Goal: Task Accomplishment & Management: Use online tool/utility

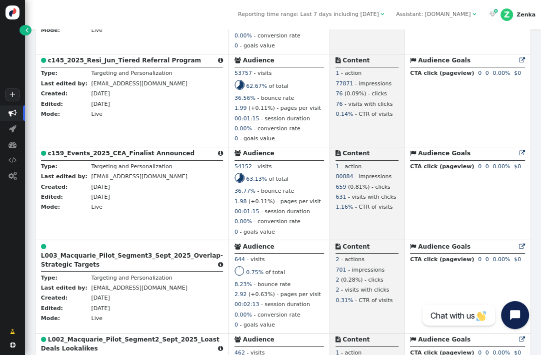
scroll to position [230, 0]
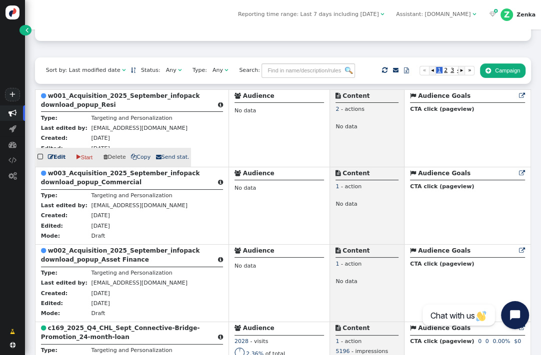
click at [89, 101] on b "w001_Acquisition_2025_September_infopack download_popup_Resi" at bounding box center [120, 100] width 159 height 16
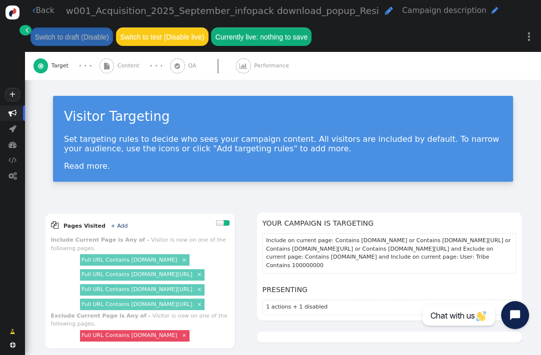
click at [116, 67] on div " Content" at bounding box center [120, 66] width 43 height 28
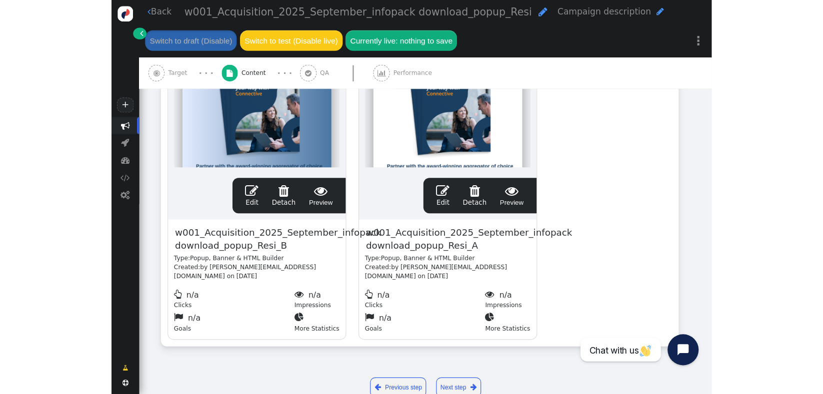
scroll to position [245, 0]
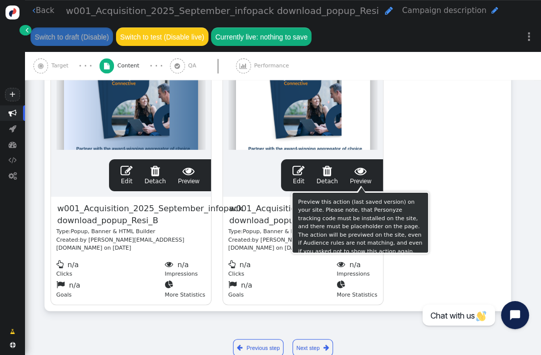
click at [366, 178] on span " Preview" at bounding box center [360, 175] width 21 height 21
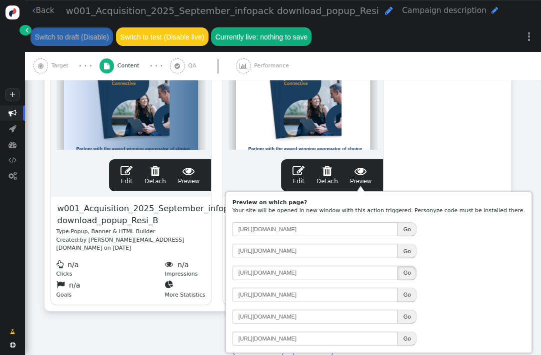
click at [408, 271] on button "Go" at bounding box center [406, 273] width 19 height 14
click at [12, 113] on span "" at bounding box center [12, 112] width 8 height 7
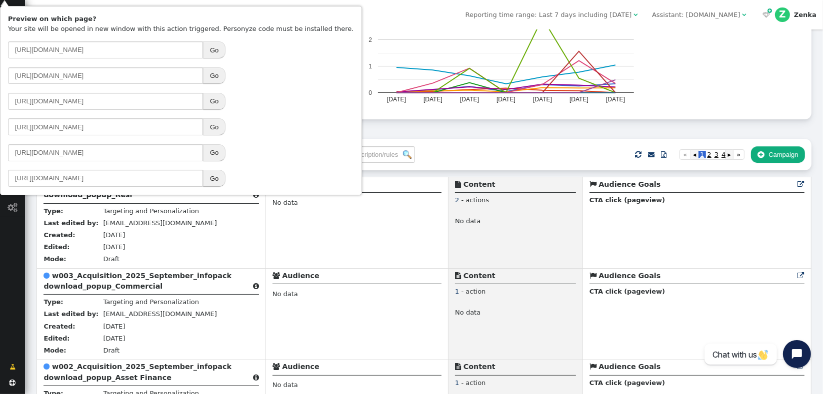
scroll to position [109, 0]
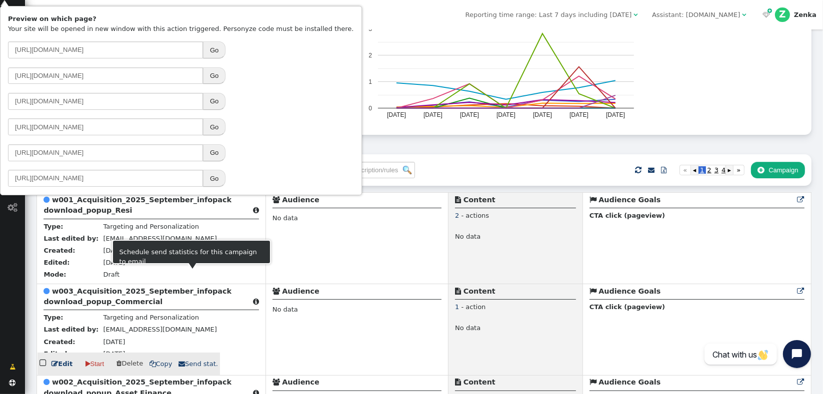
click at [69, 306] on b "w003_Acquisition_2025_September_infopack download_popup_Commercial" at bounding box center [137, 296] width 188 height 18
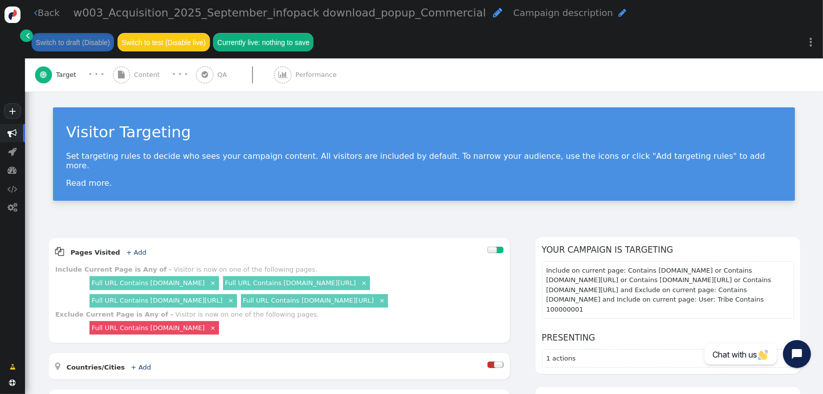
click at [135, 83] on div " Content" at bounding box center [138, 74] width 51 height 33
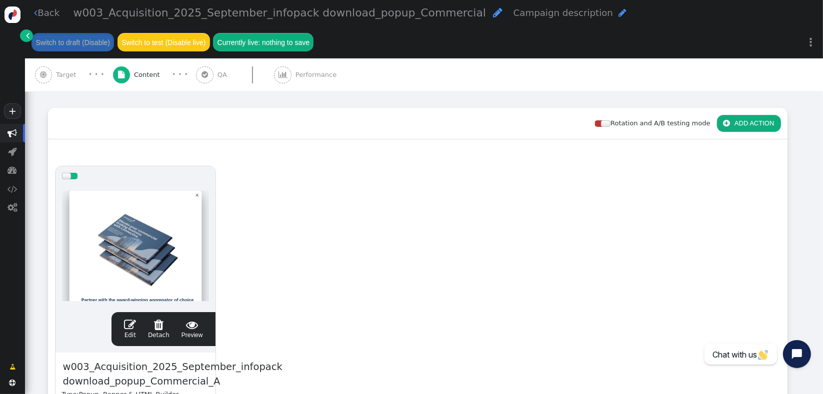
scroll to position [125, 0]
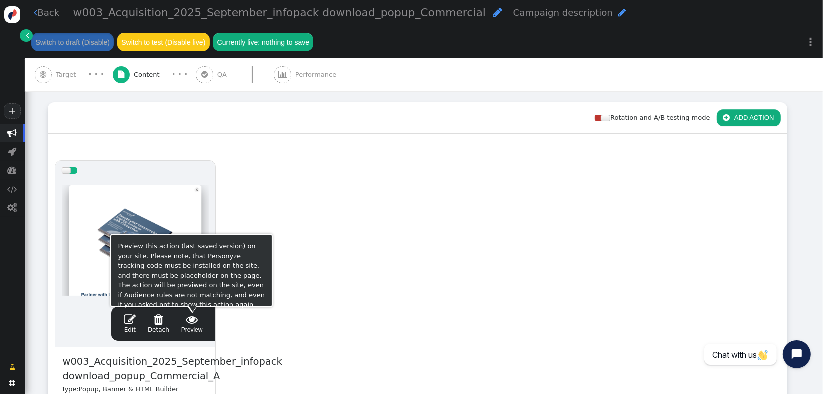
click at [189, 318] on span "" at bounding box center [191, 319] width 21 height 12
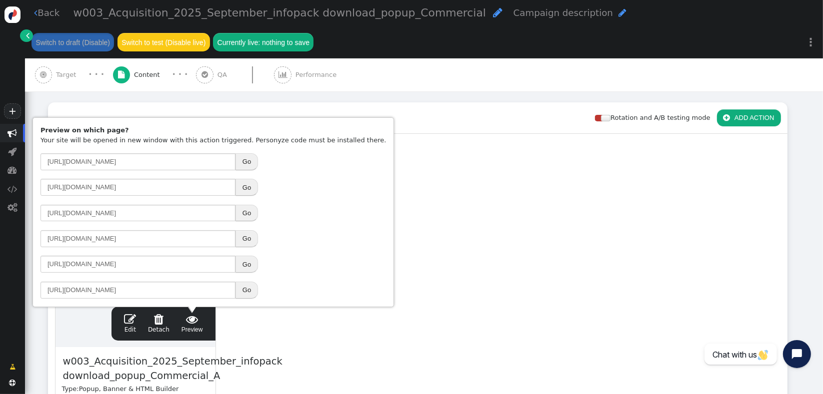
click at [251, 218] on button "Go" at bounding box center [246, 213] width 22 height 17
